Goal: Task Accomplishment & Management: Use online tool/utility

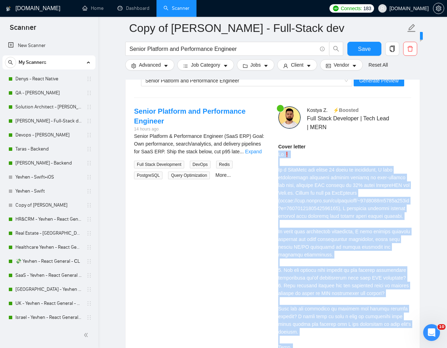
scroll to position [1339, 0]
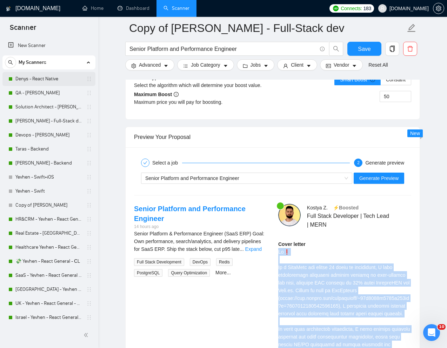
click at [33, 79] on link "Denys - React Native" at bounding box center [48, 79] width 67 height 14
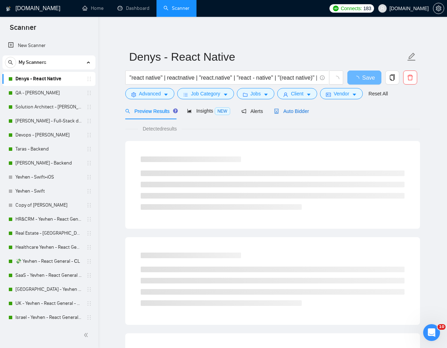
click at [298, 112] on span "Auto Bidder" at bounding box center [291, 111] width 35 height 6
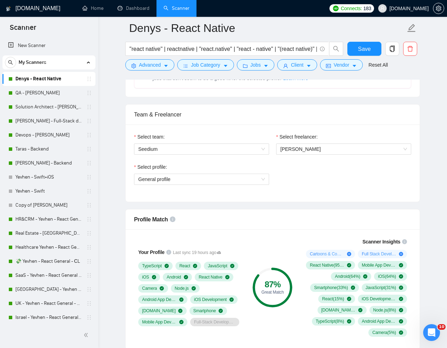
scroll to position [325, 0]
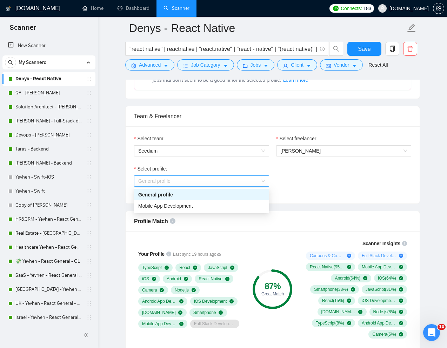
click at [258, 181] on span "General profile" at bounding box center [201, 181] width 127 height 11
click at [216, 205] on div "Mobile App Development" at bounding box center [201, 206] width 127 height 8
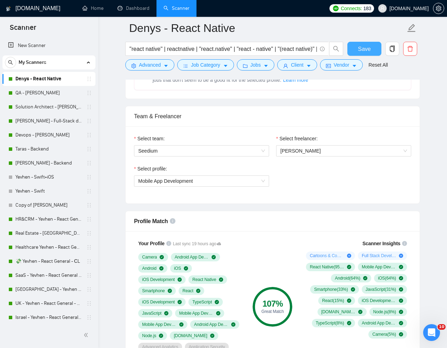
click at [365, 51] on span "Save" at bounding box center [364, 49] width 13 height 9
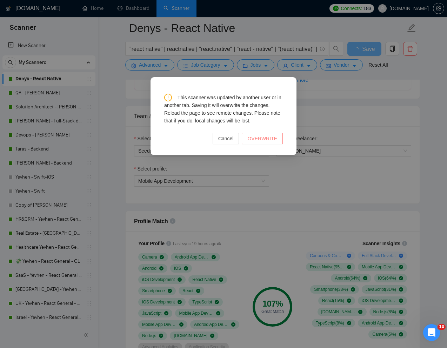
click at [270, 140] on span "OVERWRITE" at bounding box center [262, 139] width 30 height 8
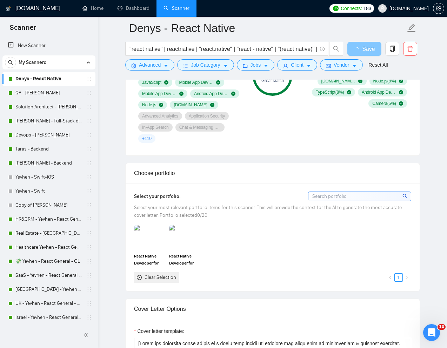
scroll to position [416, 0]
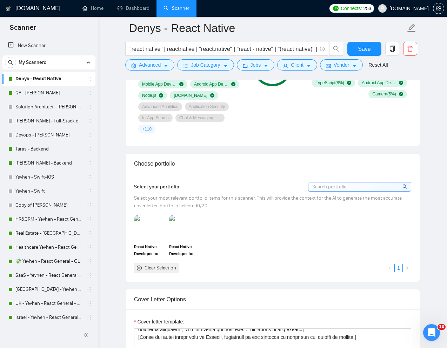
scroll to position [567, 0]
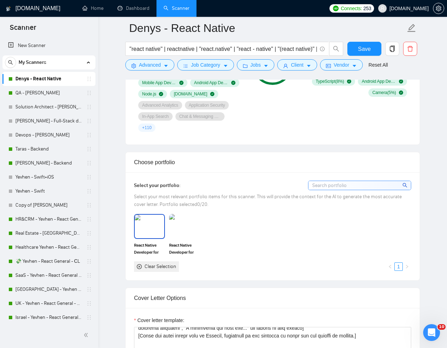
click at [152, 230] on img at bounding box center [149, 226] width 29 height 23
click at [181, 229] on img at bounding box center [184, 226] width 29 height 23
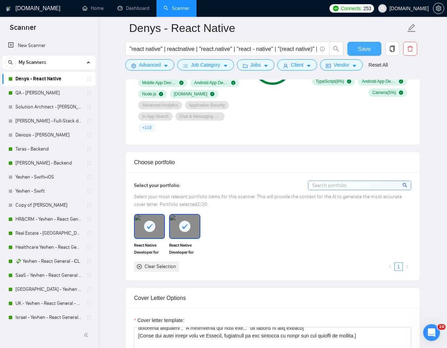
click at [363, 47] on span "Save" at bounding box center [364, 49] width 13 height 9
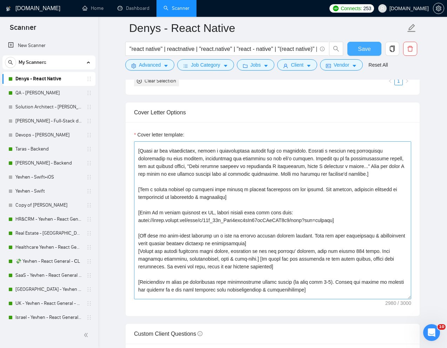
scroll to position [86, 0]
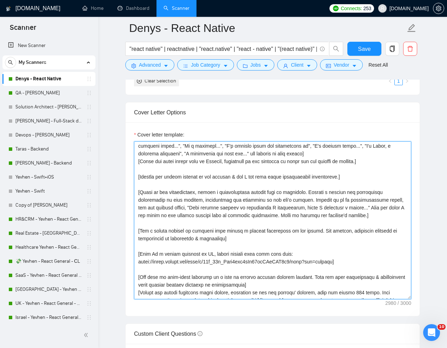
click at [313, 194] on textarea "Cover letter template:" at bounding box center [272, 220] width 277 height 158
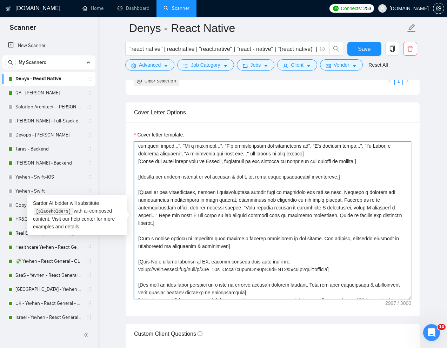
drag, startPoint x: 351, startPoint y: 263, endPoint x: 136, endPoint y: 256, distance: 215.1
click at [136, 256] on textarea "Cover letter template:" at bounding box center [272, 220] width 277 height 158
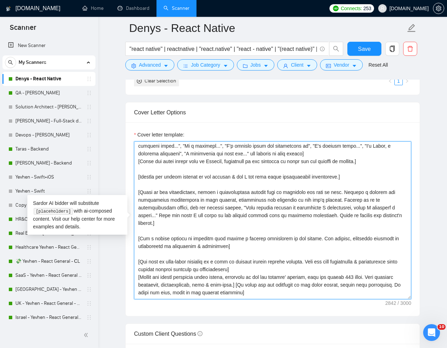
click at [348, 194] on textarea "Cover letter template:" at bounding box center [272, 220] width 277 height 158
click at [244, 229] on textarea "Cover letter template:" at bounding box center [272, 220] width 277 height 158
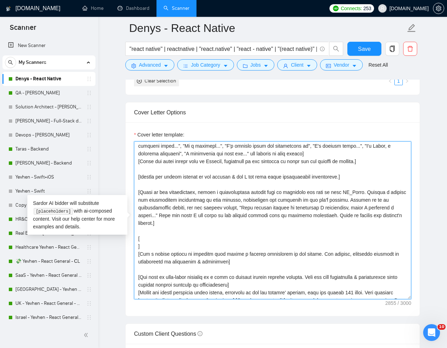
click at [235, 228] on textarea "Cover letter template:" at bounding box center [272, 220] width 277 height 158
click at [219, 243] on textarea "Cover letter template:" at bounding box center [272, 220] width 277 height 158
click at [211, 239] on textarea "Cover letter template:" at bounding box center [272, 220] width 277 height 158
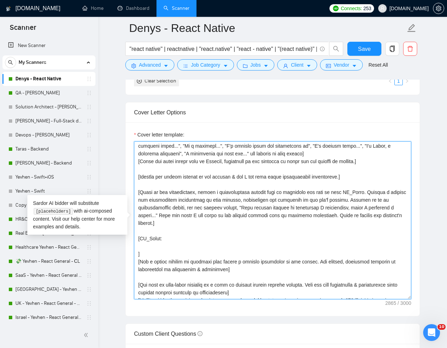
paste textarea "[URL][DOMAIN_NAME]"
click at [138, 249] on textarea "Cover letter template:" at bounding box center [272, 220] width 277 height 158
paste textarea "SaaS Service Management Platform Swivl"
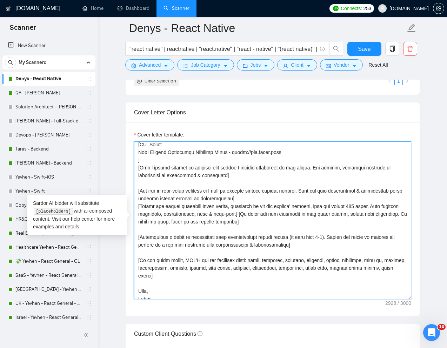
scroll to position [181, 0]
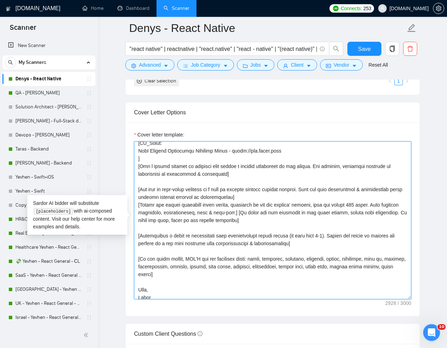
drag, startPoint x: 320, startPoint y: 241, endPoint x: 137, endPoint y: 238, distance: 182.1
click at [137, 238] on textarea "Cover letter template:" at bounding box center [272, 220] width 277 height 158
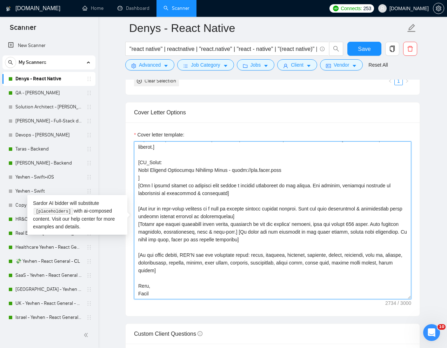
scroll to position [162, 0]
click at [318, 177] on textarea "Cover letter template:" at bounding box center [272, 220] width 277 height 158
click at [298, 166] on textarea "Cover letter template:" at bounding box center [272, 220] width 277 height 158
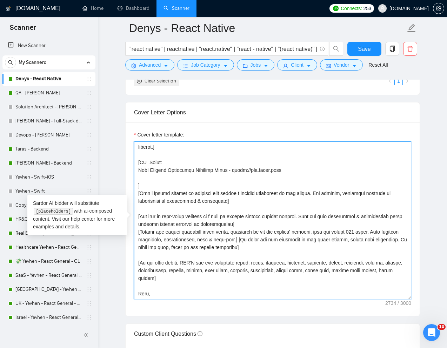
scroll to position [170, 0]
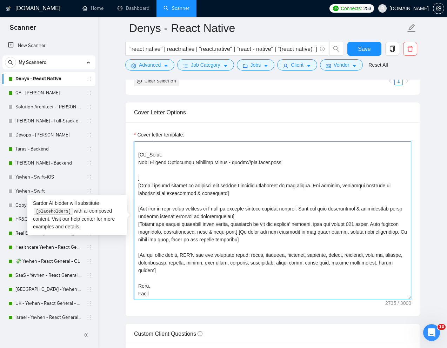
paste textarea "networking mobile app"
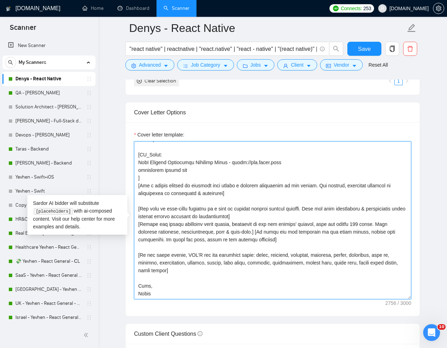
click at [140, 172] on textarea "Cover letter template:" at bounding box center [272, 220] width 277 height 158
click at [167, 171] on textarea "Cover letter template:" at bounding box center [272, 220] width 277 height 158
click at [169, 172] on textarea "Cover letter template:" at bounding box center [272, 220] width 277 height 158
click at [250, 174] on textarea "Cover letter template:" at bounding box center [272, 220] width 277 height 158
paste textarea "[URL][DOMAIN_NAME]"
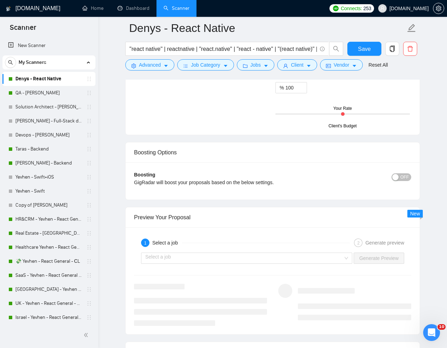
scroll to position [1309, 0]
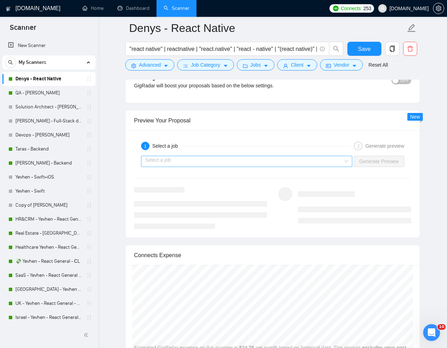
type textarea "[Lorem ips dolorsita conse adipis el s doeiu temp incidi utl etdolore mag aliqu…"
click at [298, 159] on input "search" at bounding box center [244, 161] width 198 height 11
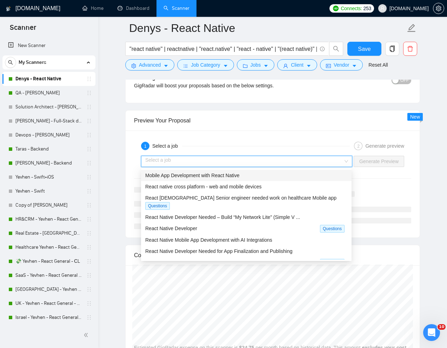
click at [259, 174] on div "Mobile App Development with React Native" at bounding box center [246, 176] width 202 height 8
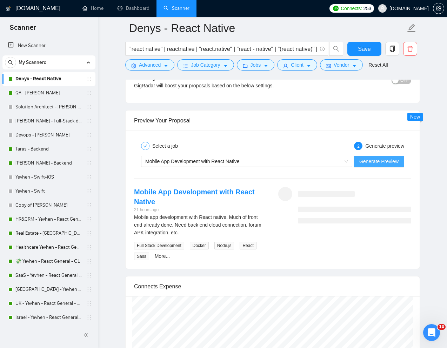
click at [374, 164] on span "Generate Preview" at bounding box center [378, 161] width 39 height 8
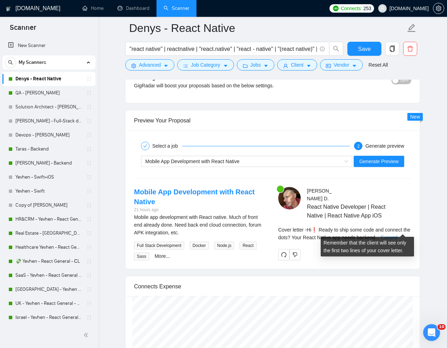
click at [397, 235] on link "Expand" at bounding box center [389, 238] width 16 height 6
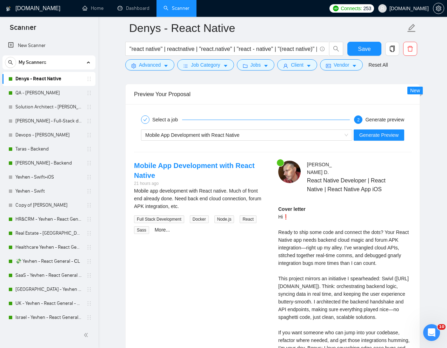
scroll to position [1334, 0]
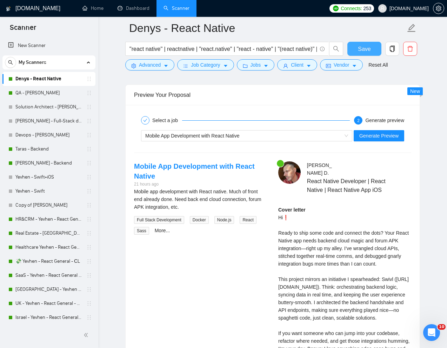
click at [368, 42] on button "Save" at bounding box center [364, 49] width 34 height 14
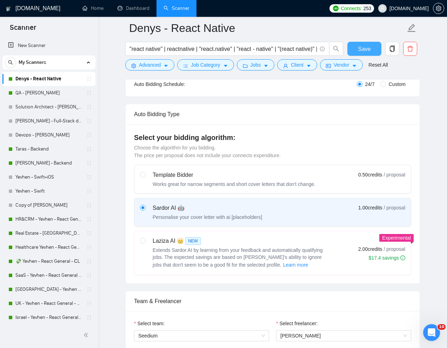
scroll to position [0, 0]
